Goal: Task Accomplishment & Management: Use online tool/utility

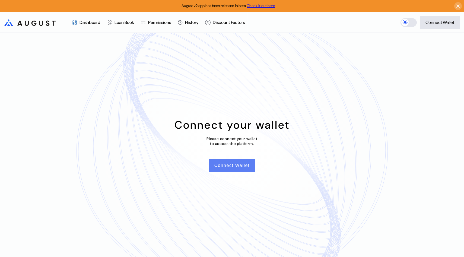
click at [224, 163] on button "Connect Wallet" at bounding box center [232, 165] width 46 height 13
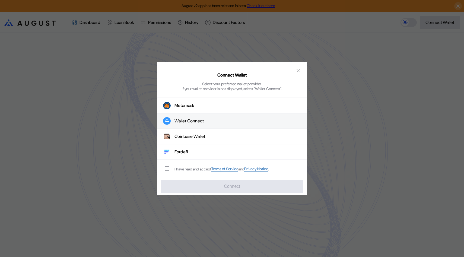
click at [181, 114] on button "Wallet Connect" at bounding box center [232, 120] width 150 height 15
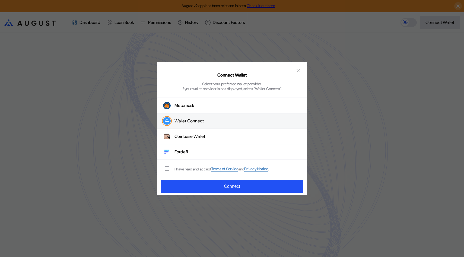
click at [199, 193] on div "Connect Wallet Select your preferred wallet provider. If your wallet provider i…" at bounding box center [232, 128] width 150 height 133
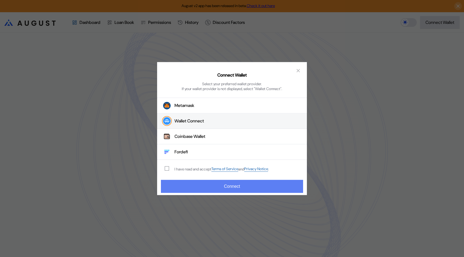
click at [198, 191] on button "Connect" at bounding box center [232, 186] width 142 height 13
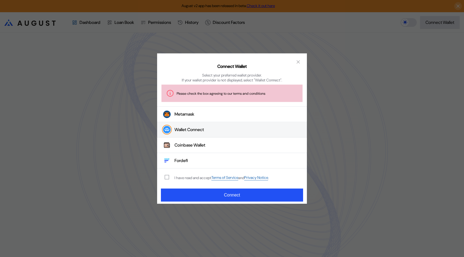
click at [182, 175] on div "I have read and accept Terms of Service and Privacy Notice ." at bounding box center [221, 177] width 94 height 5
click at [168, 177] on span "modal" at bounding box center [167, 177] width 4 height 4
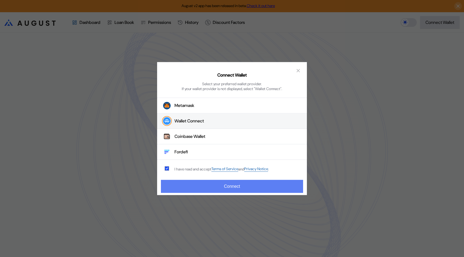
click at [181, 184] on button "Connect" at bounding box center [232, 186] width 142 height 13
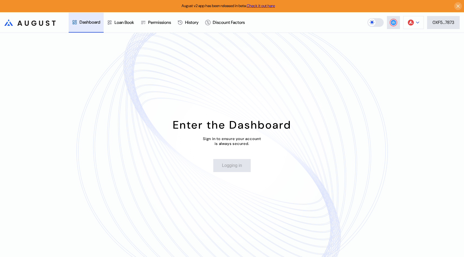
click at [418, 22] on icon at bounding box center [417, 22] width 3 height 1
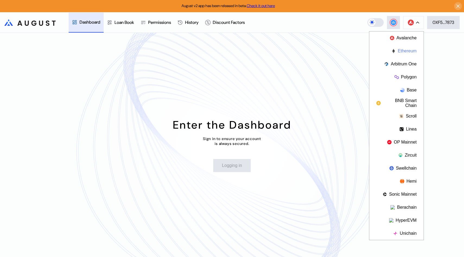
click at [397, 53] on button "Ethereum" at bounding box center [396, 50] width 54 height 13
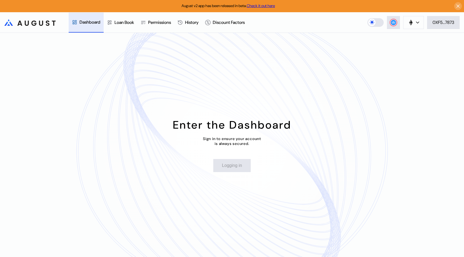
click at [224, 173] on div "Enter the Dashboard Sign in to ensure your account is always secured. Logging in" at bounding box center [232, 145] width 464 height 224
click at [23, 26] on div ".cls-1 { fill: url(#radial-gradient); } .cls-1, .cls-2 { stroke-width: 0px; } .…" at bounding box center [32, 22] width 56 height 15
click at [32, 26] on div ".cls-1 { fill: url(#radial-gradient); } .cls-1, .cls-2 { stroke-width: 0px; } .…" at bounding box center [32, 22] width 56 height 15
click at [80, 25] on div "Dashboard" at bounding box center [86, 22] width 35 height 20
click at [120, 22] on div "Loan Book" at bounding box center [124, 23] width 20 height 6
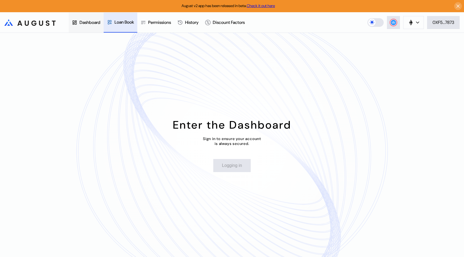
click at [85, 20] on div "Dashboard" at bounding box center [89, 23] width 21 height 6
